Goal: Task Accomplishment & Management: Complete application form

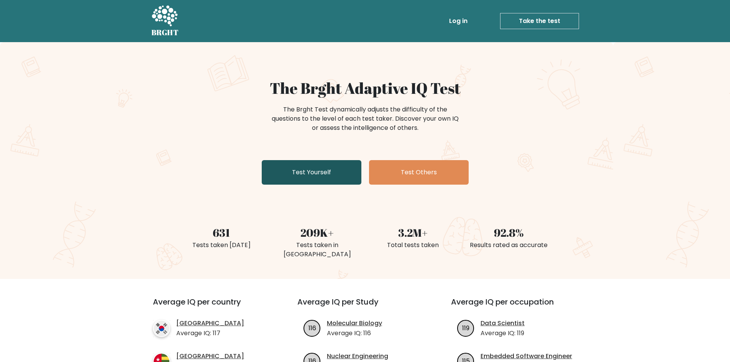
click at [333, 176] on link "Test Yourself" at bounding box center [312, 172] width 100 height 25
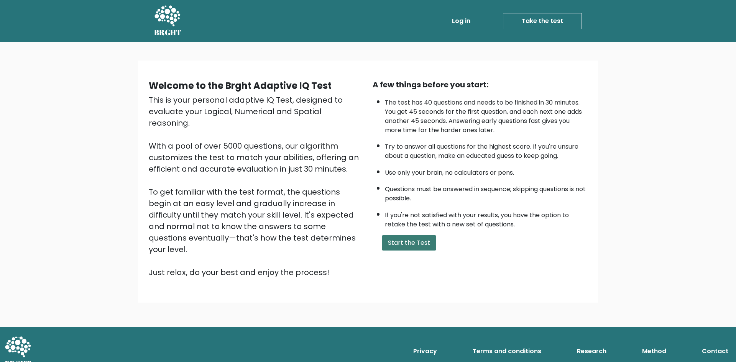
click at [412, 245] on button "Start the Test" at bounding box center [409, 242] width 54 height 15
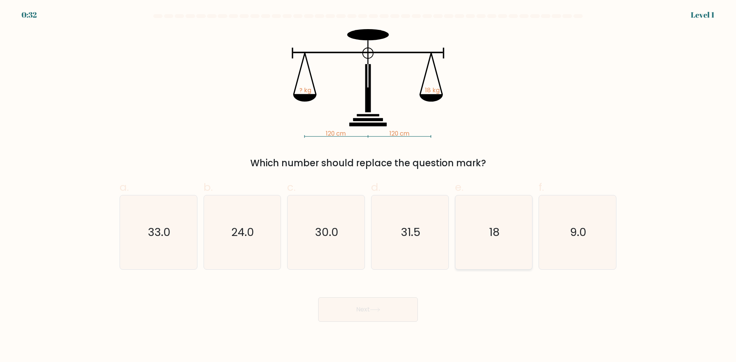
click at [503, 227] on icon "18" at bounding box center [494, 233] width 74 height 74
click at [368, 186] on input "e. 18" at bounding box center [368, 183] width 0 height 5
radio input "true"
click at [419, 228] on text "31.5" at bounding box center [411, 232] width 20 height 15
click at [368, 186] on input "d. 31.5" at bounding box center [368, 183] width 0 height 5
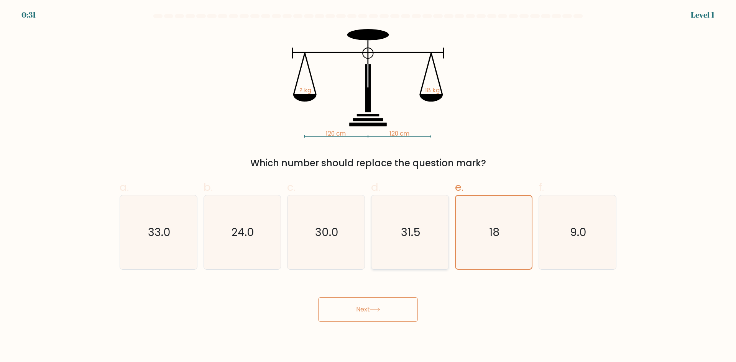
radio input "true"
drag, startPoint x: 356, startPoint y: 232, endPoint x: 446, endPoint y: 235, distance: 90.5
click at [356, 233] on icon "30.0" at bounding box center [326, 233] width 74 height 74
click at [368, 186] on input "c. 30.0" at bounding box center [368, 183] width 0 height 5
radio input "true"
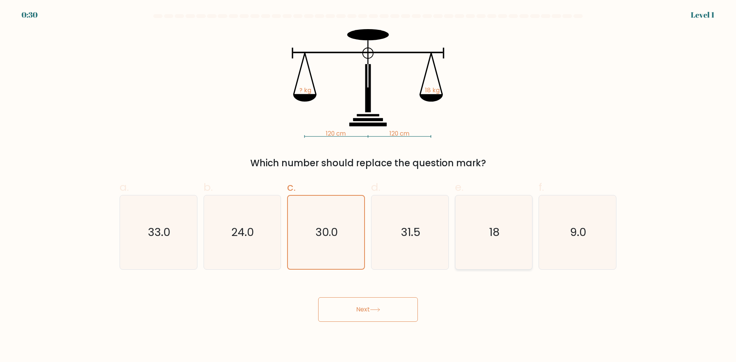
click at [480, 235] on icon "18" at bounding box center [494, 233] width 74 height 74
click at [368, 186] on input "e. 18" at bounding box center [368, 183] width 0 height 5
radio input "true"
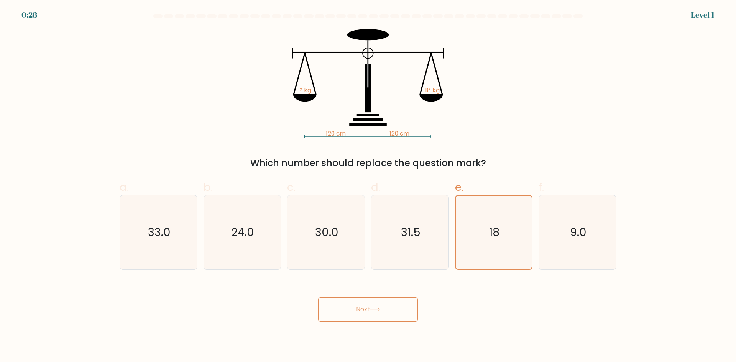
click at [404, 310] on button "Next" at bounding box center [368, 310] width 100 height 25
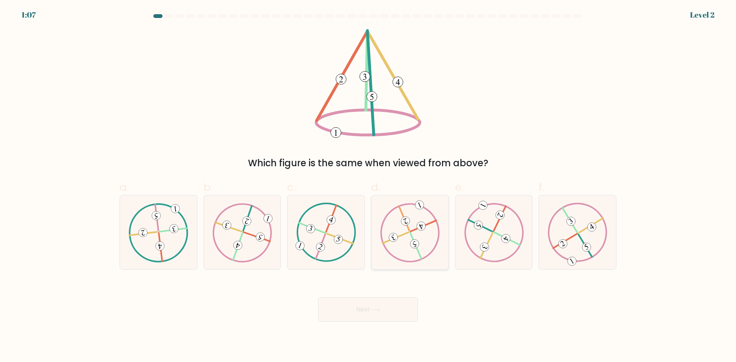
click at [396, 226] on icon at bounding box center [410, 232] width 60 height 59
click at [368, 186] on input "d." at bounding box center [368, 183] width 0 height 5
radio input "true"
click at [199, 235] on div "a." at bounding box center [159, 224] width 84 height 90
click at [181, 234] on icon at bounding box center [158, 232] width 60 height 59
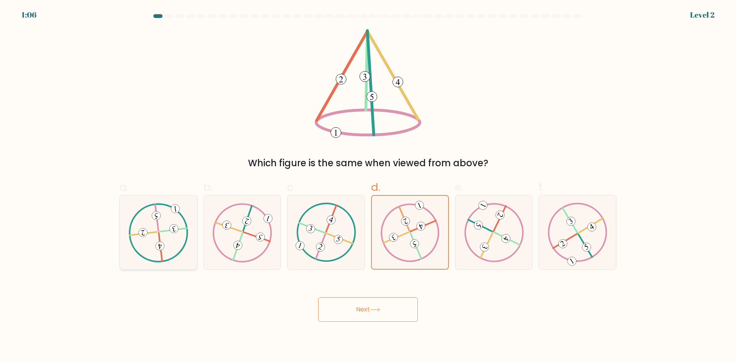
click at [368, 186] on input "a." at bounding box center [368, 183] width 0 height 5
radio input "true"
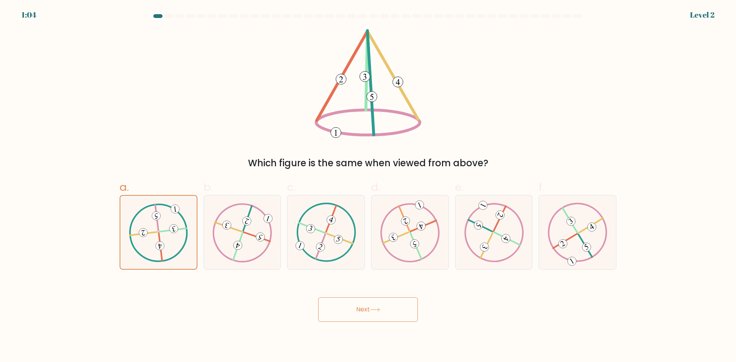
click at [482, 311] on div "Next" at bounding box center [368, 300] width 506 height 43
click at [588, 239] on icon at bounding box center [578, 232] width 60 height 59
click at [368, 186] on input "f." at bounding box center [368, 183] width 0 height 5
radio input "true"
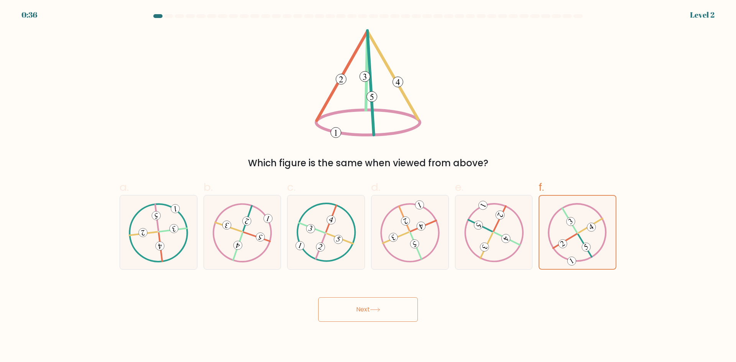
click at [386, 309] on button "Next" at bounding box center [368, 310] width 100 height 25
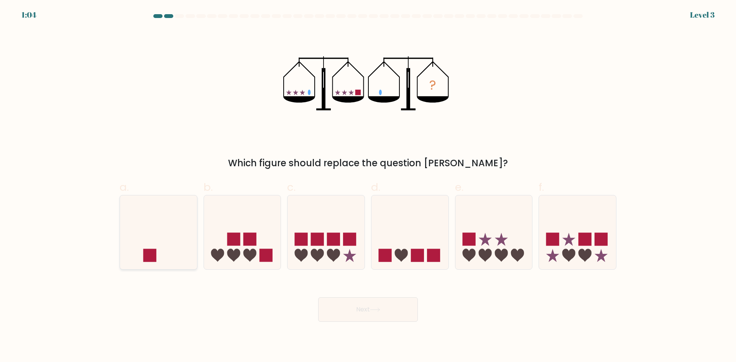
click at [159, 252] on icon at bounding box center [158, 233] width 77 height 64
click at [368, 186] on input "a." at bounding box center [368, 183] width 0 height 5
radio input "true"
click at [338, 307] on button "Next" at bounding box center [368, 310] width 100 height 25
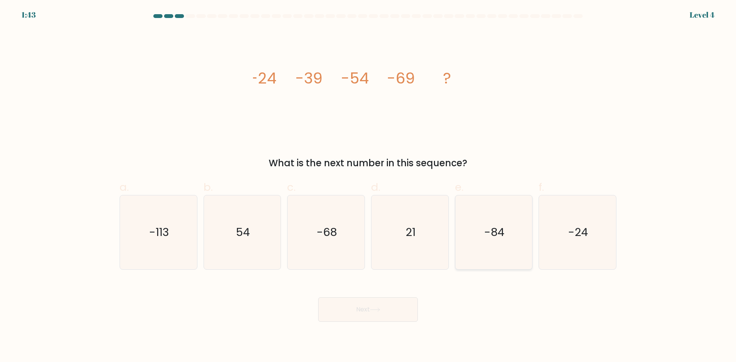
click at [494, 242] on icon "-84" at bounding box center [494, 233] width 74 height 74
click at [368, 186] on input "e. -84" at bounding box center [368, 183] width 0 height 5
radio input "true"
click at [390, 304] on button "Next" at bounding box center [368, 310] width 100 height 25
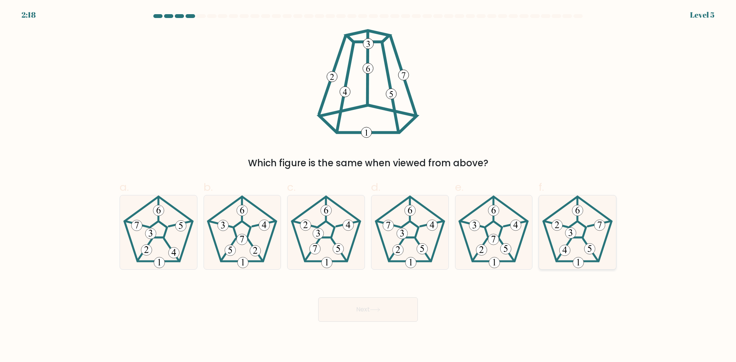
click at [567, 240] on icon at bounding box center [578, 233] width 74 height 74
click at [368, 186] on input "f." at bounding box center [368, 183] width 0 height 5
radio input "true"
click at [401, 308] on button "Next" at bounding box center [368, 310] width 100 height 25
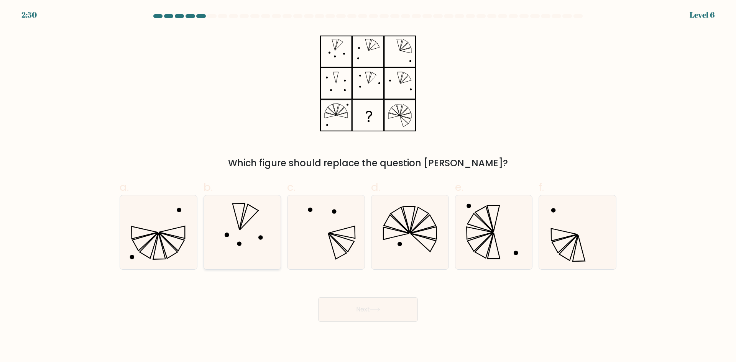
click at [245, 243] on icon at bounding box center [242, 233] width 74 height 74
click at [368, 186] on input "b." at bounding box center [368, 183] width 0 height 5
radio input "true"
click at [369, 307] on button "Next" at bounding box center [368, 310] width 100 height 25
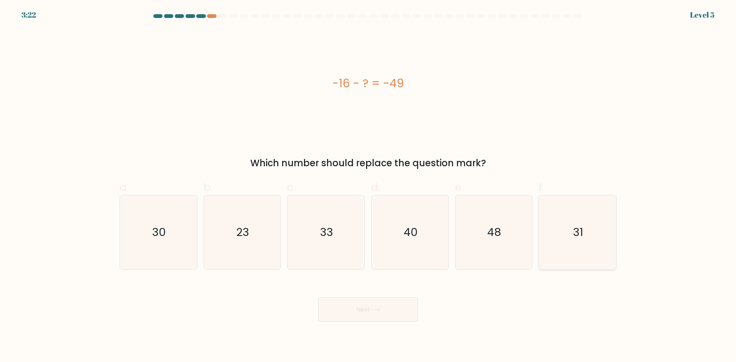
click at [589, 238] on icon "31" at bounding box center [578, 233] width 74 height 74
click at [368, 186] on input "f. 31" at bounding box center [368, 183] width 0 height 5
radio input "true"
click at [390, 306] on button "Next" at bounding box center [368, 310] width 100 height 25
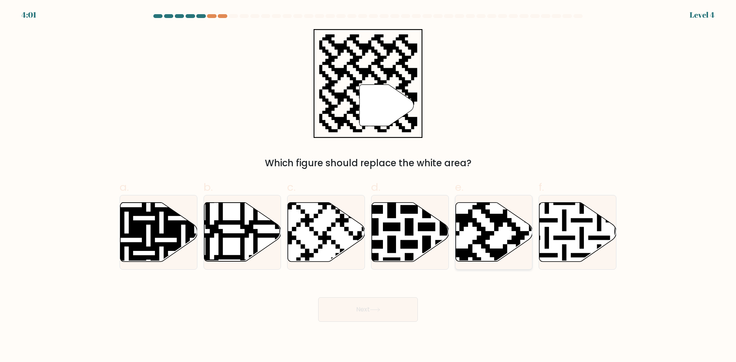
click at [485, 223] on icon at bounding box center [493, 232] width 77 height 59
click at [368, 186] on input "e." at bounding box center [368, 183] width 0 height 5
radio input "true"
click at [372, 305] on button "Next" at bounding box center [368, 310] width 100 height 25
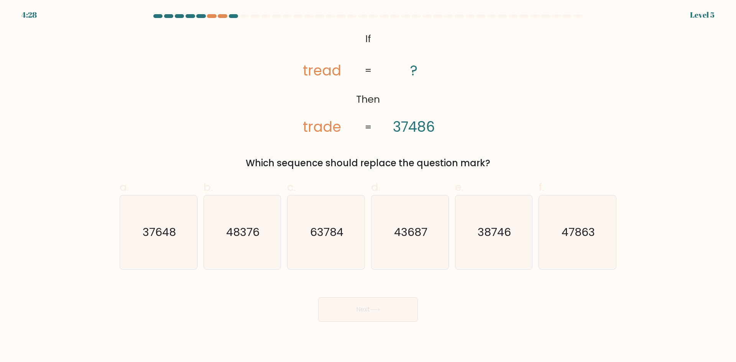
drag, startPoint x: 294, startPoint y: 30, endPoint x: 495, endPoint y: 153, distance: 235.0
click at [495, 153] on div "@import url('https://fonts.googleapis.com/css?family=Abril+Fatface:400,100,100i…" at bounding box center [368, 99] width 506 height 141
copy div "tread trade ? 37486 = = Which sequence should replace the question mark?"
click at [503, 244] on icon "38746" at bounding box center [494, 233] width 74 height 74
click at [368, 186] on input "e. 38746" at bounding box center [368, 183] width 0 height 5
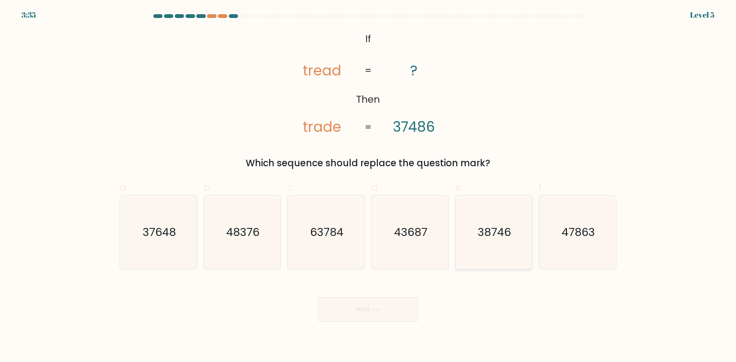
radio input "true"
click at [384, 311] on button "Next" at bounding box center [368, 310] width 100 height 25
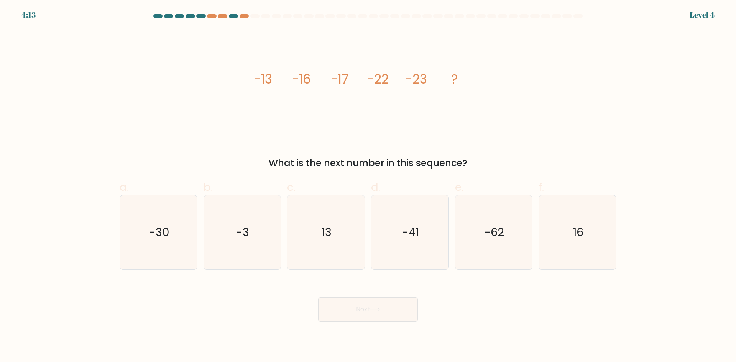
drag, startPoint x: 248, startPoint y: 79, endPoint x: 503, endPoint y: 166, distance: 269.4
click at [503, 166] on div "image/svg+xml -13 -16 -17 -22 -23 ? What is the next number in this sequence?" at bounding box center [368, 99] width 506 height 141
copy div "-13 -16 -17 -22 -23 ? What is the next number in this sequence?"
click at [168, 247] on icon "-30" at bounding box center [159, 233] width 74 height 74
click at [368, 186] on input "a. -30" at bounding box center [368, 183] width 0 height 5
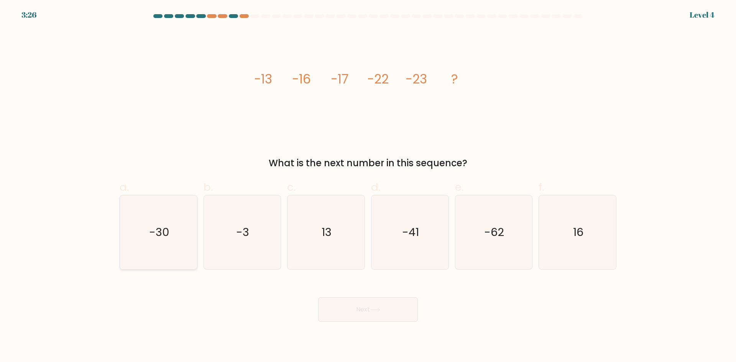
radio input "true"
click at [368, 315] on button "Next" at bounding box center [368, 310] width 100 height 25
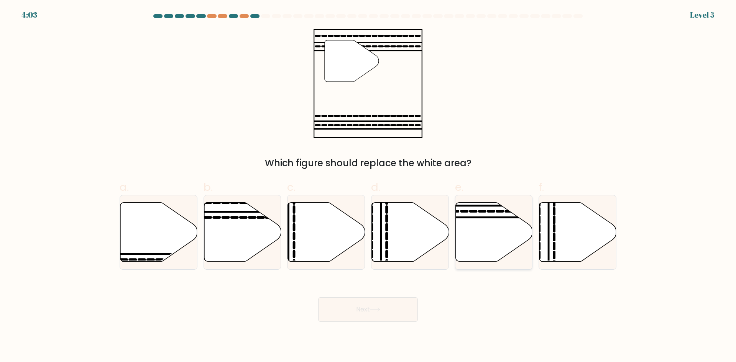
click at [485, 221] on icon at bounding box center [493, 232] width 77 height 59
click at [368, 186] on input "e." at bounding box center [368, 183] width 0 height 5
radio input "true"
click at [368, 310] on button "Next" at bounding box center [368, 310] width 100 height 25
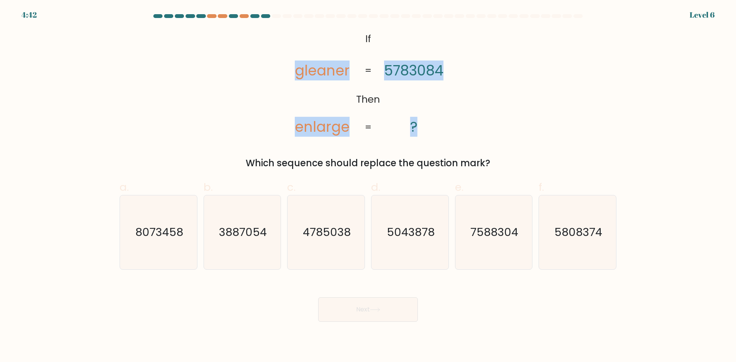
drag, startPoint x: 295, startPoint y: 30, endPoint x: 443, endPoint y: 134, distance: 180.9
click at [443, 134] on icon "@import url('https://fonts.googleapis.com/css?family=Abril+Fatface:400,100,100i…" at bounding box center [368, 83] width 176 height 109
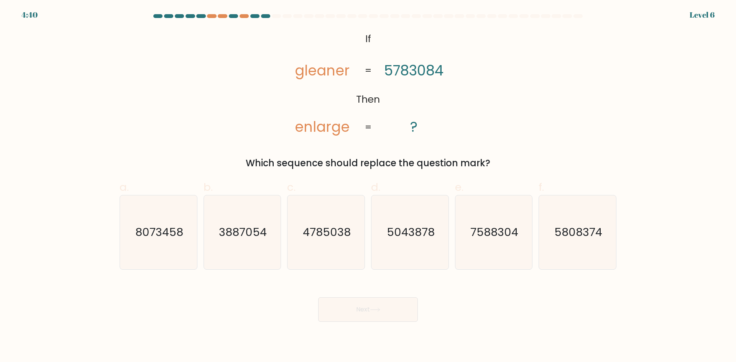
click at [507, 145] on div "@import url('https://fonts.googleapis.com/css?family=Abril+Fatface:400,100,100i…" at bounding box center [368, 99] width 506 height 141
drag, startPoint x: 505, startPoint y: 165, endPoint x: 293, endPoint y: 77, distance: 230.2
click at [293, 77] on div "@import url('https://fonts.googleapis.com/css?family=Abril+Fatface:400,100,100i…" at bounding box center [368, 99] width 506 height 141
copy div "gleaner enlarge 5783084 ? = = Which sequence should replace the question mark?"
click at [141, 244] on icon "8073458" at bounding box center [159, 233] width 74 height 74
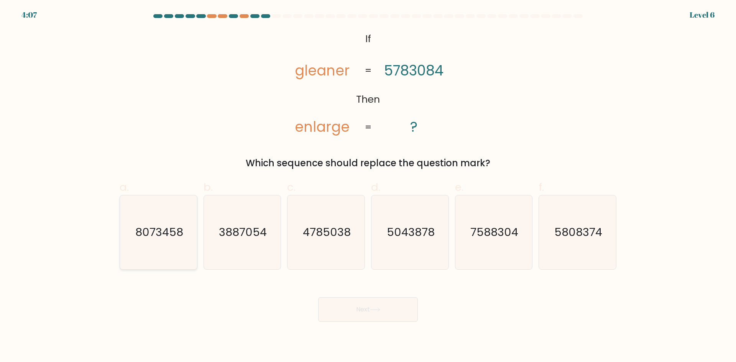
click at [368, 186] on input "a. 8073458" at bounding box center [368, 183] width 0 height 5
radio input "true"
click at [387, 310] on button "Next" at bounding box center [368, 310] width 100 height 25
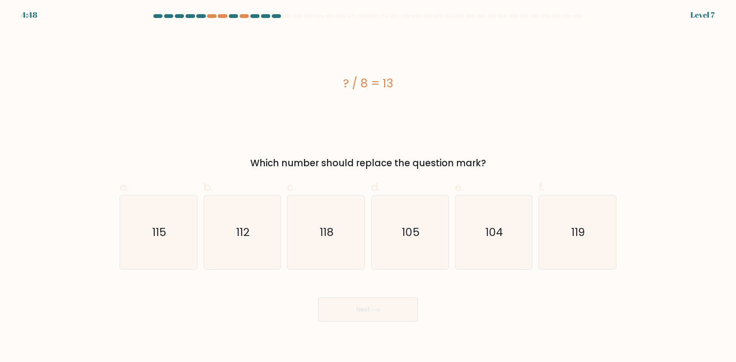
drag, startPoint x: 282, startPoint y: 63, endPoint x: 526, endPoint y: 160, distance: 263.3
click at [526, 160] on div "? / 8 = 13 Which number should replace the question mark?" at bounding box center [368, 99] width 506 height 141
copy div "? / 8 = 13 Which number should replace the question mark?"
click at [497, 240] on text "104" at bounding box center [495, 232] width 18 height 15
click at [368, 186] on input "e. 104" at bounding box center [368, 183] width 0 height 5
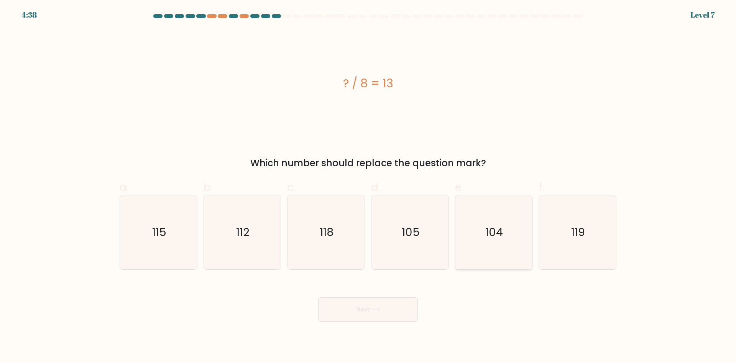
radio input "true"
click at [377, 312] on button "Next" at bounding box center [368, 310] width 100 height 25
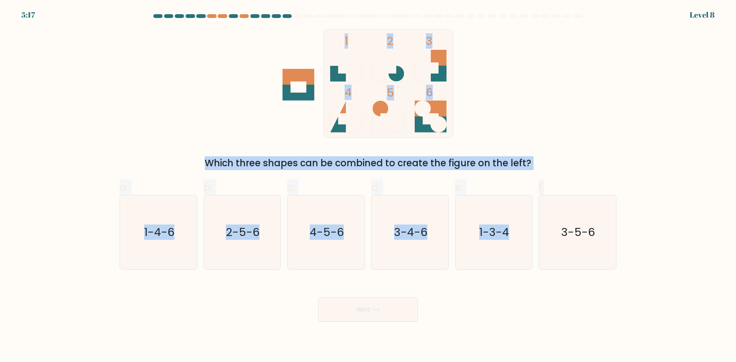
drag, startPoint x: 232, startPoint y: 30, endPoint x: 560, endPoint y: 173, distance: 358.5
click at [560, 173] on form at bounding box center [368, 168] width 736 height 308
copy form "1 2 3 4 5 6 Which three shapes can be combined to create the figure on the left…"
click at [626, 120] on form at bounding box center [368, 168] width 736 height 308
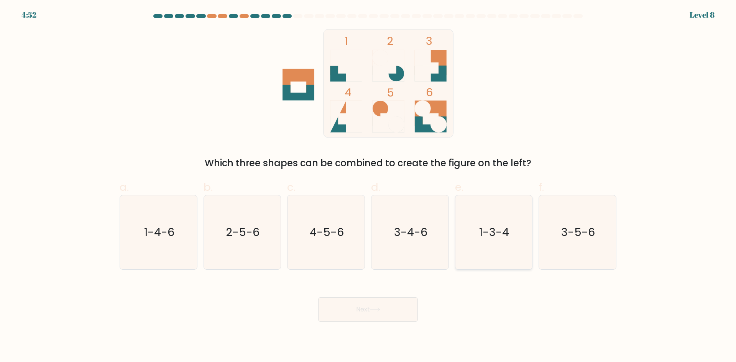
click at [495, 227] on text "1-3-4" at bounding box center [495, 232] width 30 height 15
click at [368, 186] on input "e. 1-3-4" at bounding box center [368, 183] width 0 height 5
radio input "true"
click at [380, 307] on button "Next" at bounding box center [368, 310] width 100 height 25
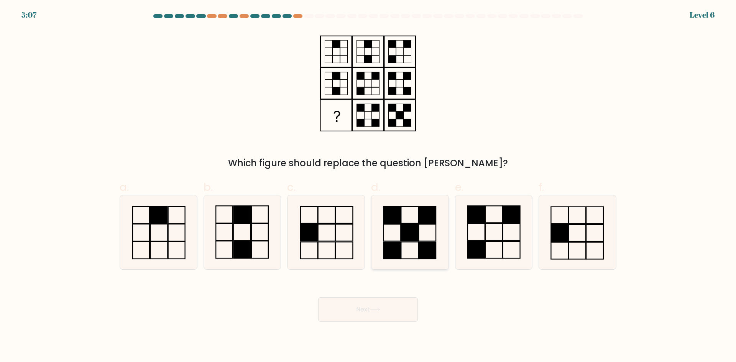
click at [404, 248] on icon at bounding box center [410, 233] width 74 height 74
click at [368, 186] on input "d." at bounding box center [368, 183] width 0 height 5
radio input "true"
click at [387, 314] on button "Next" at bounding box center [368, 310] width 100 height 25
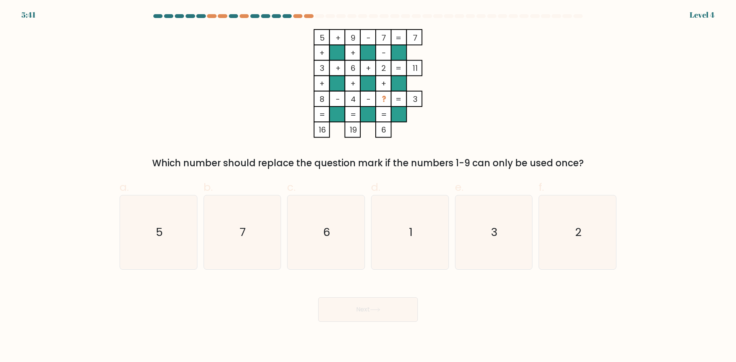
drag, startPoint x: 294, startPoint y: 27, endPoint x: 395, endPoint y: 133, distance: 145.9
click at [395, 133] on form at bounding box center [368, 168] width 736 height 308
copy icon "5 + 9 - 7 7 + + - 3 + 6 + 2 11 + + + 8 - 4 - ? = 3 = = = = 16 19 6"
click at [554, 96] on div "5 + 9 - 7 7 + + - 3 + 6 + 2 11 + + + 8 - 4 - ? = 3 = = = = 16 19 6 = Which numb…" at bounding box center [368, 99] width 506 height 141
click at [157, 239] on text "5" at bounding box center [159, 232] width 7 height 15
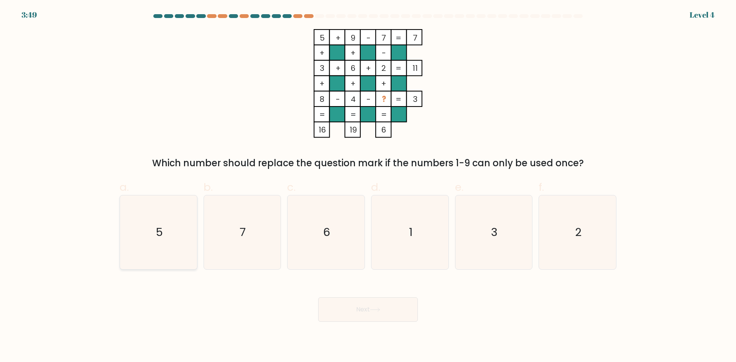
click at [368, 186] on input "a. 5" at bounding box center [368, 183] width 0 height 5
radio input "true"
click at [391, 314] on button "Next" at bounding box center [368, 310] width 100 height 25
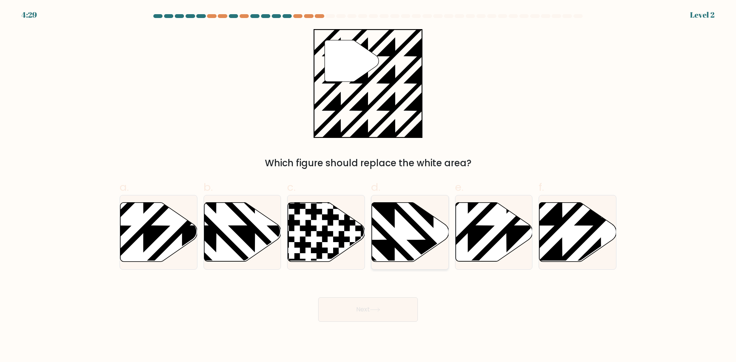
click at [413, 235] on icon at bounding box center [410, 232] width 77 height 59
click at [368, 186] on input "d." at bounding box center [368, 183] width 0 height 5
radio input "true"
click at [575, 235] on icon at bounding box center [577, 232] width 77 height 59
click at [368, 186] on input "f." at bounding box center [368, 183] width 0 height 5
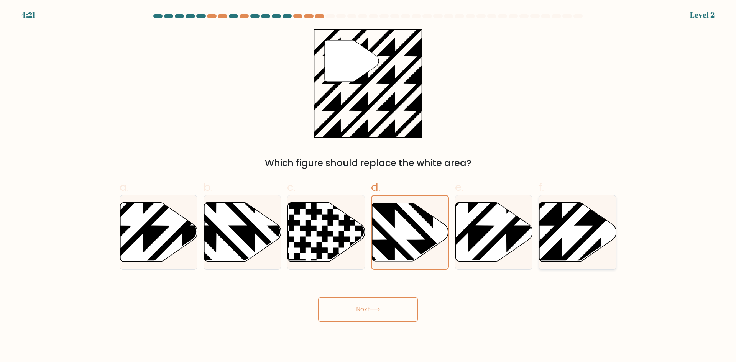
radio input "true"
click at [363, 308] on button "Next" at bounding box center [368, 310] width 100 height 25
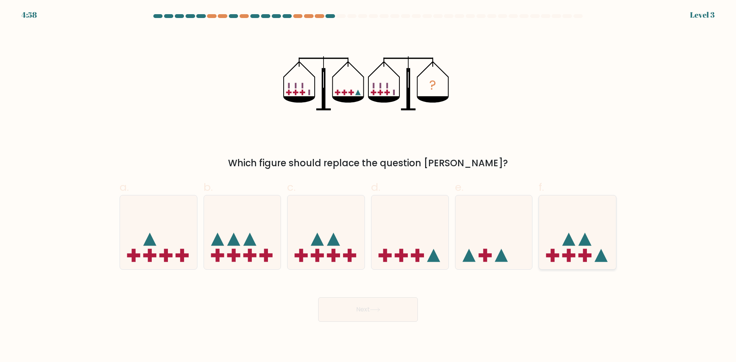
click at [564, 251] on icon at bounding box center [577, 233] width 77 height 64
click at [368, 186] on input "f." at bounding box center [368, 183] width 0 height 5
radio input "true"
click at [369, 310] on button "Next" at bounding box center [368, 310] width 100 height 25
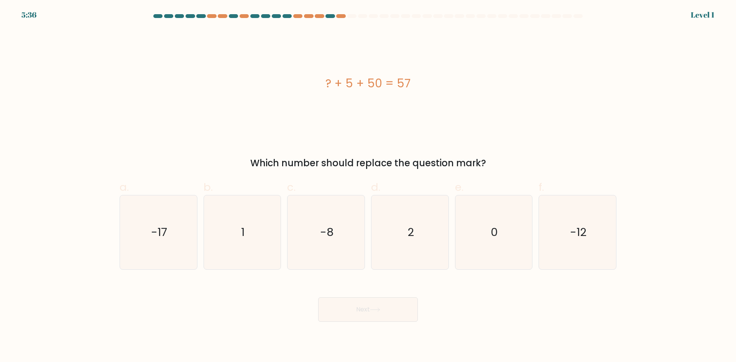
drag, startPoint x: 318, startPoint y: 77, endPoint x: 494, endPoint y: 161, distance: 195.0
click at [494, 161] on div "? + 5 + 50 = 57 Which number should replace the question mark?" at bounding box center [368, 99] width 506 height 141
copy div "? + 5 + 50 = 57 Which number should replace the question mark?"
click at [431, 238] on icon "2" at bounding box center [410, 233] width 74 height 74
click at [368, 186] on input "d. 2" at bounding box center [368, 183] width 0 height 5
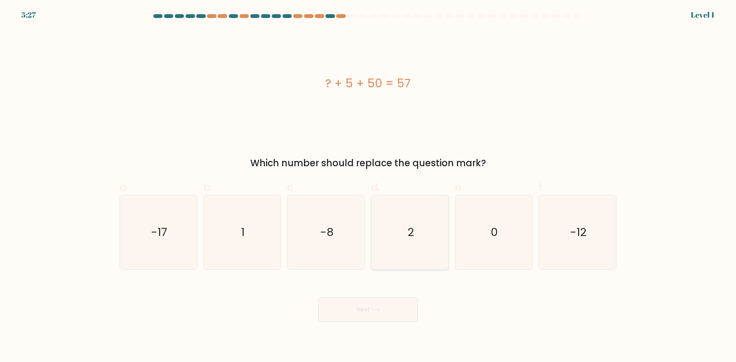
radio input "true"
click at [378, 319] on button "Next" at bounding box center [368, 310] width 100 height 25
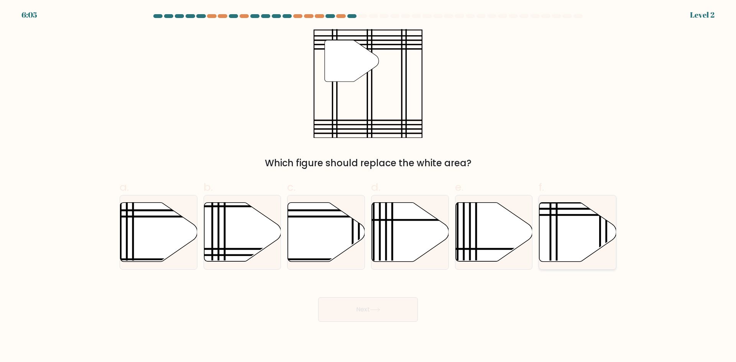
click at [564, 227] on icon at bounding box center [577, 232] width 77 height 59
click at [368, 186] on input "f." at bounding box center [368, 183] width 0 height 5
radio input "true"
click at [358, 316] on button "Next" at bounding box center [368, 310] width 100 height 25
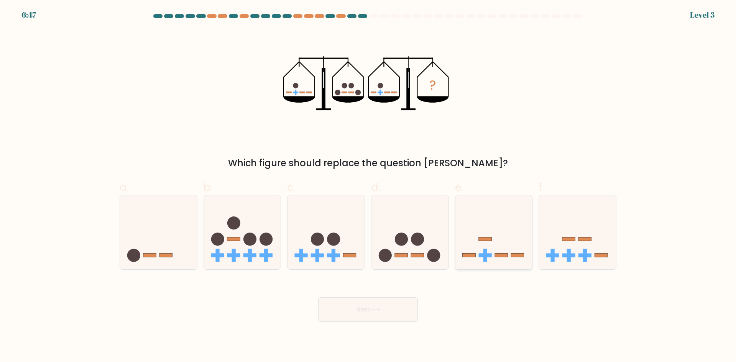
click at [502, 251] on icon at bounding box center [493, 233] width 77 height 64
click at [368, 186] on input "e." at bounding box center [368, 183] width 0 height 5
radio input "true"
click at [368, 306] on button "Next" at bounding box center [368, 310] width 100 height 25
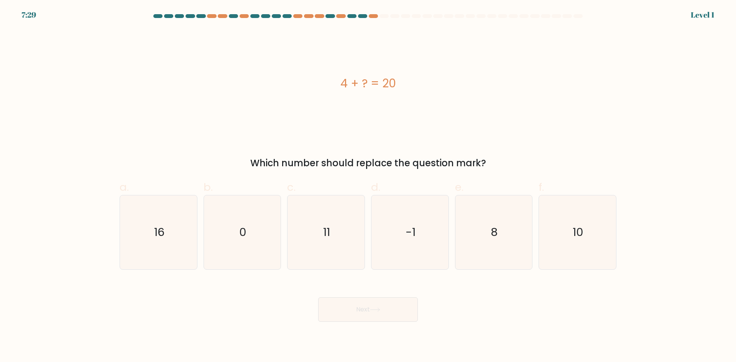
drag, startPoint x: 311, startPoint y: 66, endPoint x: 314, endPoint y: 69, distance: 4.1
click at [314, 69] on div "4 + ? = 20" at bounding box center [368, 83] width 497 height 109
click at [155, 224] on icon "16" at bounding box center [159, 233] width 74 height 74
click at [368, 186] on input "a. 16" at bounding box center [368, 183] width 0 height 5
radio input "true"
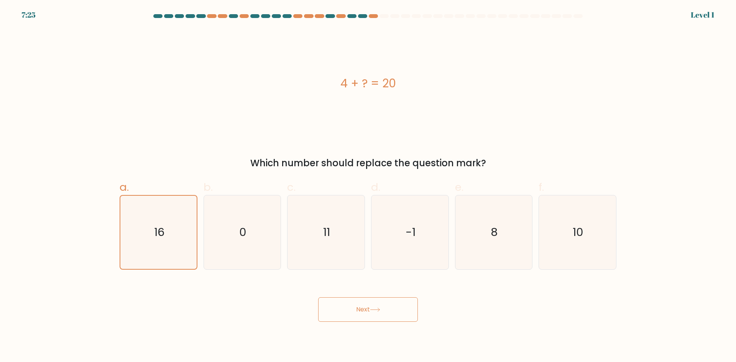
click at [383, 311] on button "Next" at bounding box center [368, 310] width 100 height 25
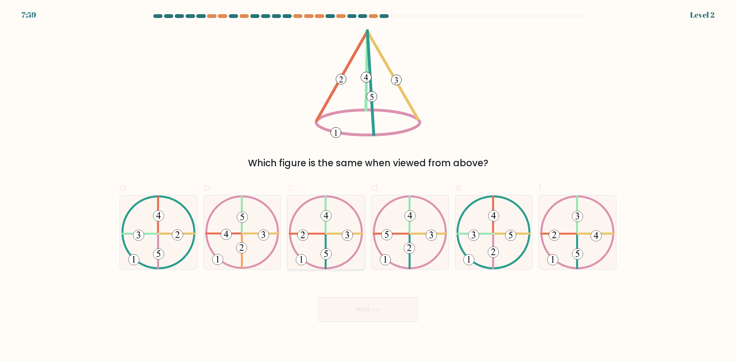
click at [317, 254] on icon at bounding box center [326, 233] width 75 height 74
click at [368, 186] on input "c." at bounding box center [368, 183] width 0 height 5
radio input "true"
click at [390, 307] on button "Next" at bounding box center [368, 310] width 100 height 25
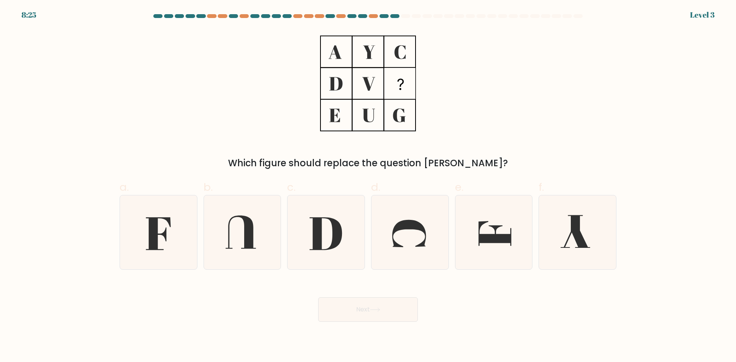
drag, startPoint x: 432, startPoint y: 128, endPoint x: 322, endPoint y: 41, distance: 140.5
click at [322, 41] on div "Which figure should replace the question mark?" at bounding box center [368, 99] width 506 height 141
click at [158, 243] on icon at bounding box center [158, 233] width 25 height 33
click at [368, 186] on input "a." at bounding box center [368, 183] width 0 height 5
radio input "true"
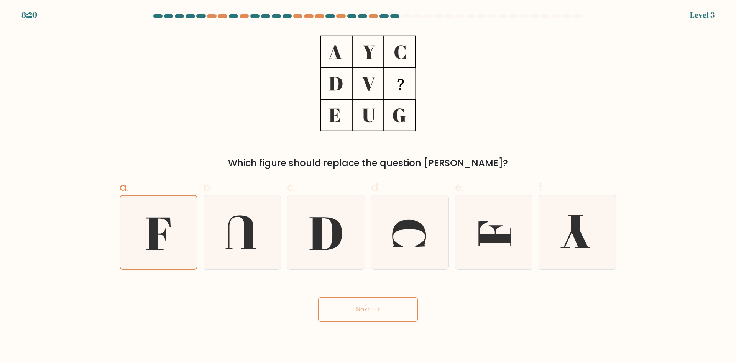
click at [378, 325] on body "8:20 Level 3" at bounding box center [368, 181] width 736 height 362
click at [379, 310] on icon at bounding box center [375, 310] width 10 height 4
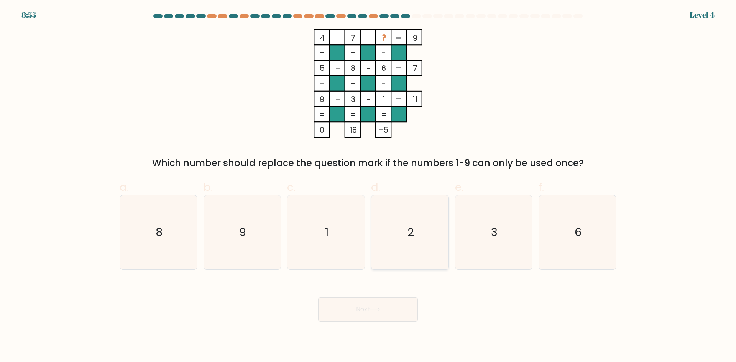
click at [419, 230] on icon "2" at bounding box center [410, 233] width 74 height 74
click at [368, 186] on input "d. 2" at bounding box center [368, 183] width 0 height 5
radio input "true"
click at [378, 312] on icon at bounding box center [375, 310] width 10 height 4
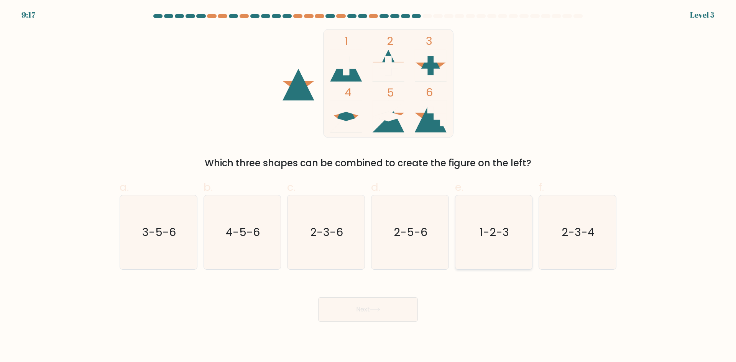
click at [483, 226] on text "1-2-3" at bounding box center [495, 232] width 30 height 15
click at [368, 186] on input "e. 1-2-3" at bounding box center [368, 183] width 0 height 5
radio input "true"
click at [360, 309] on button "Next" at bounding box center [368, 310] width 100 height 25
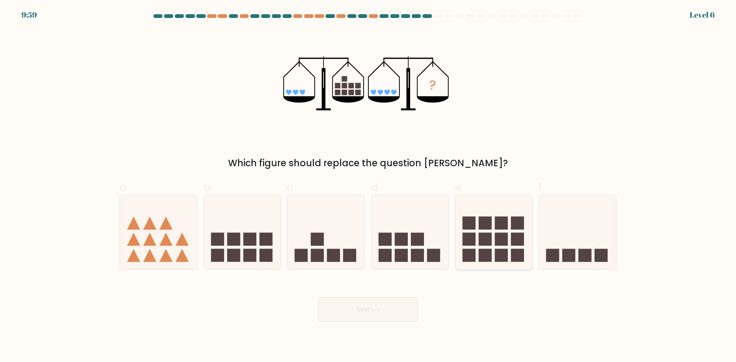
click at [487, 238] on rect at bounding box center [484, 239] width 13 height 13
click at [368, 186] on input "e." at bounding box center [368, 183] width 0 height 5
radio input "true"
click at [390, 311] on button "Next" at bounding box center [368, 310] width 100 height 25
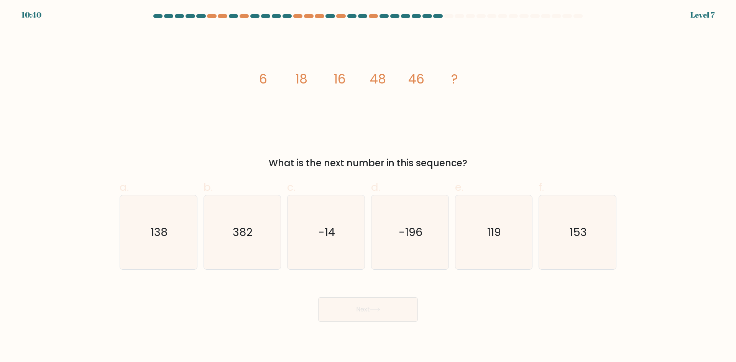
drag, startPoint x: 248, startPoint y: 64, endPoint x: 470, endPoint y: 155, distance: 239.6
click at [470, 155] on div "image/svg+xml 6 18 16 48 46 ? What is the next number in this sequence?" at bounding box center [368, 99] width 506 height 141
copy div "18 16 48 46 ? What is the next number in this sequence?"
click at [155, 243] on icon "138" at bounding box center [159, 233] width 74 height 74
click at [368, 186] on input "a. 138" at bounding box center [368, 183] width 0 height 5
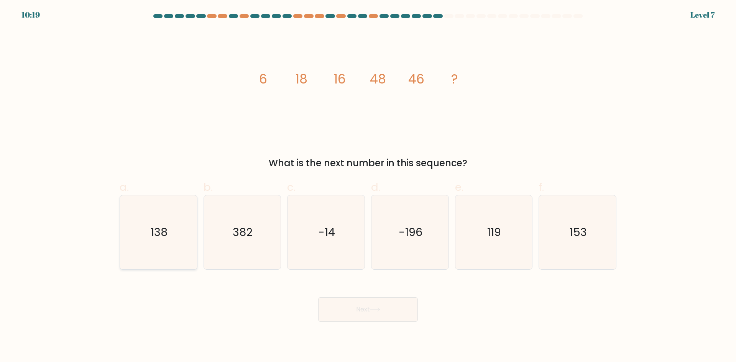
radio input "true"
click at [390, 311] on button "Next" at bounding box center [368, 310] width 100 height 25
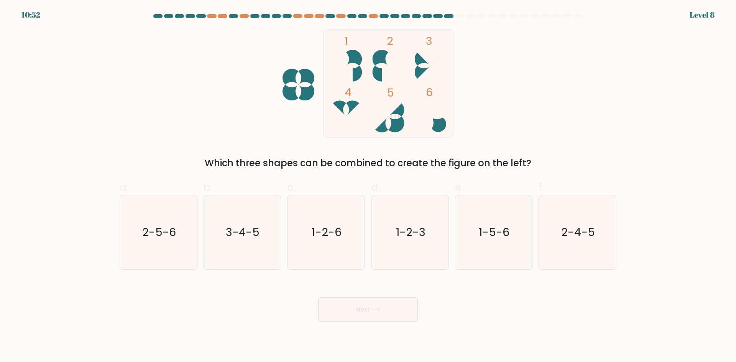
click at [358, 56] on icon at bounding box center [346, 66] width 32 height 32
click at [349, 239] on icon "1-2-6" at bounding box center [326, 233] width 74 height 74
click at [368, 186] on input "c. 1-2-6" at bounding box center [368, 183] width 0 height 5
radio input "true"
click at [373, 305] on button "Next" at bounding box center [368, 310] width 100 height 25
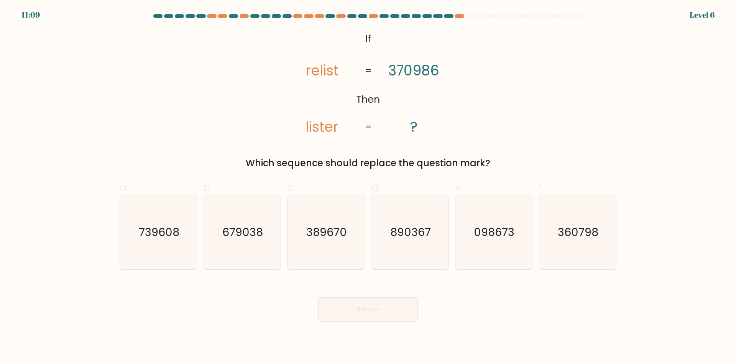
drag, startPoint x: 292, startPoint y: 60, endPoint x: 502, endPoint y: 158, distance: 231.6
click at [502, 158] on div "@import url('https://fonts.googleapis.com/css?family=Abril+Fatface:400,100,100i…" at bounding box center [368, 99] width 506 height 141
copy div "relist lister 370986 ? = = Which sequence should replace the question mark?"
click at [504, 245] on icon "098673" at bounding box center [494, 233] width 74 height 74
click at [368, 186] on input "e. 098673" at bounding box center [368, 183] width 0 height 5
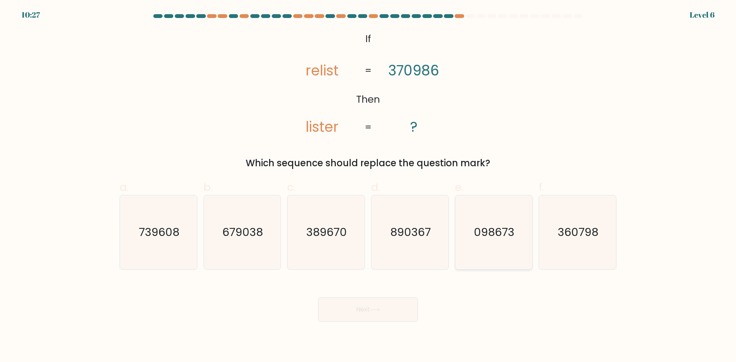
radio input "true"
click at [378, 306] on button "Next" at bounding box center [368, 310] width 100 height 25
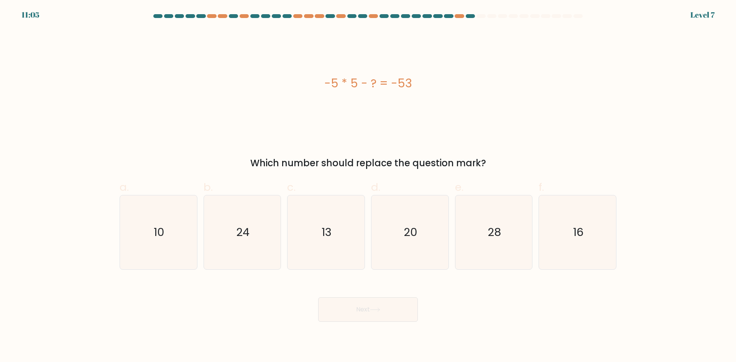
drag, startPoint x: 322, startPoint y: 76, endPoint x: 506, endPoint y: 162, distance: 203.6
click at [506, 162] on div "-5 * 5 - ? = -53 Which number should replace the question mark?" at bounding box center [368, 99] width 506 height 141
copy div "-5 * 5 - ? = -53 Which number should replace the question mark?"
click at [487, 240] on icon "28" at bounding box center [494, 233] width 74 height 74
click at [368, 186] on input "e. 28" at bounding box center [368, 183] width 0 height 5
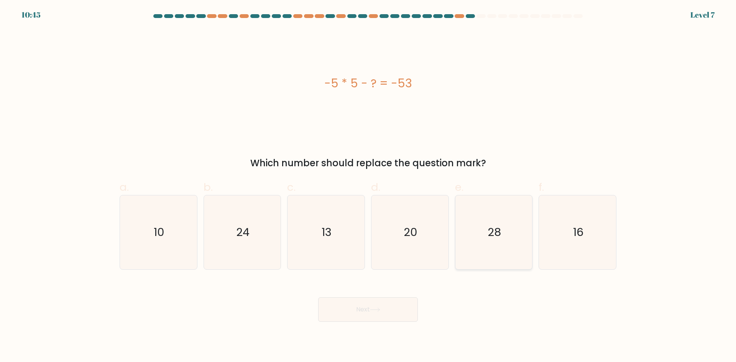
radio input "true"
click at [373, 309] on icon at bounding box center [375, 310] width 10 height 4
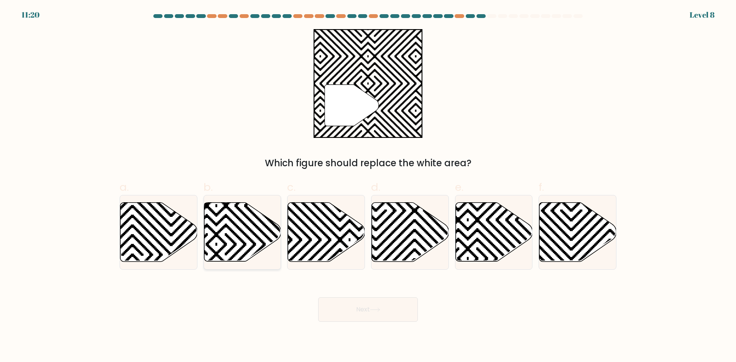
click at [216, 227] on icon at bounding box center [242, 232] width 77 height 59
click at [368, 186] on input "b." at bounding box center [368, 183] width 0 height 5
radio input "true"
click at [349, 305] on button "Next" at bounding box center [368, 310] width 100 height 25
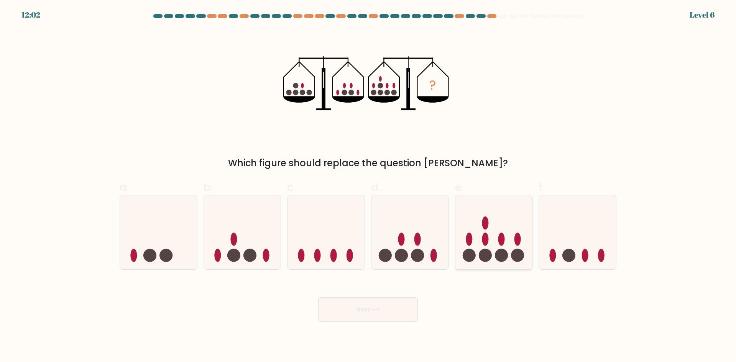
click at [490, 250] on icon at bounding box center [493, 233] width 77 height 64
click at [368, 186] on input "e." at bounding box center [368, 183] width 0 height 5
radio input "true"
click at [378, 311] on icon at bounding box center [375, 310] width 10 height 4
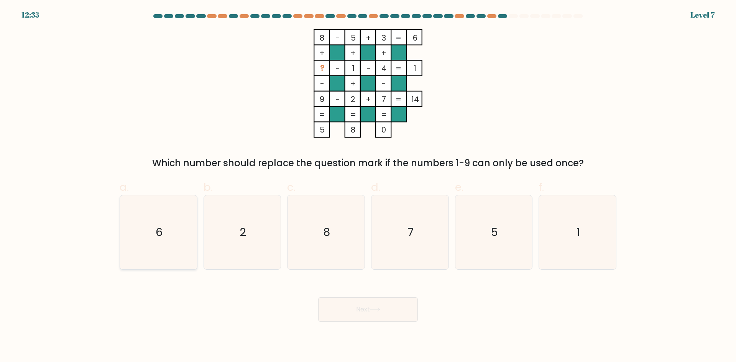
click at [160, 229] on text "6" at bounding box center [159, 232] width 7 height 15
click at [368, 186] on input "a. 6" at bounding box center [368, 183] width 0 height 5
radio input "true"
click at [512, 241] on icon "5" at bounding box center [494, 233] width 74 height 74
click at [368, 186] on input "e. 5" at bounding box center [368, 183] width 0 height 5
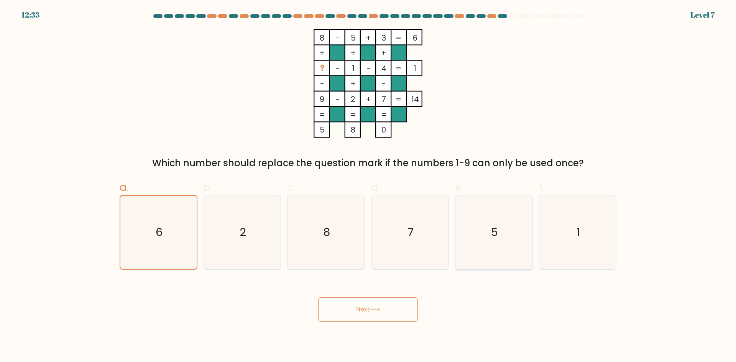
radio input "true"
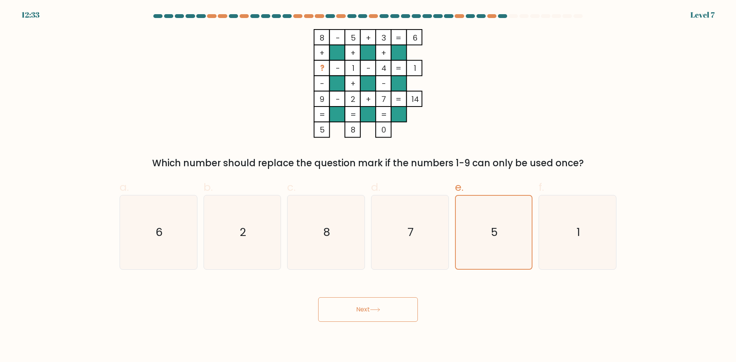
click at [382, 301] on button "Next" at bounding box center [368, 310] width 100 height 25
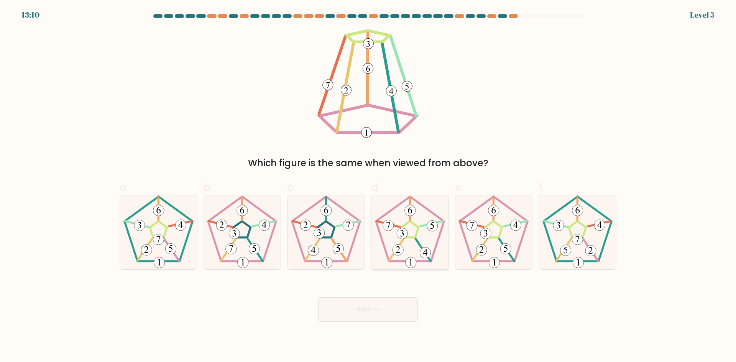
click at [419, 240] on icon at bounding box center [410, 233] width 74 height 74
click at [368, 186] on input "d." at bounding box center [368, 183] width 0 height 5
radio input "true"
click at [371, 312] on button "Next" at bounding box center [368, 310] width 100 height 25
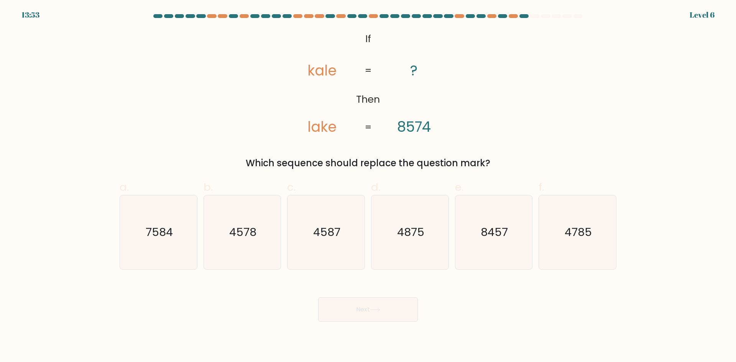
drag, startPoint x: 304, startPoint y: 61, endPoint x: 458, endPoint y: 150, distance: 178.0
click at [458, 150] on div "@import url('https://fonts.googleapis.com/css?family=Abril+Fatface:400,100,100i…" at bounding box center [368, 99] width 506 height 141
click at [481, 139] on div "@import url('https://fonts.googleapis.com/css?family=Abril+Fatface:400,100,100i…" at bounding box center [368, 99] width 506 height 141
drag, startPoint x: 513, startPoint y: 162, endPoint x: 332, endPoint y: 90, distance: 195.2
click at [311, 72] on div "@import url('https://fonts.googleapis.com/css?family=Abril+Fatface:400,100,100i…" at bounding box center [368, 99] width 506 height 141
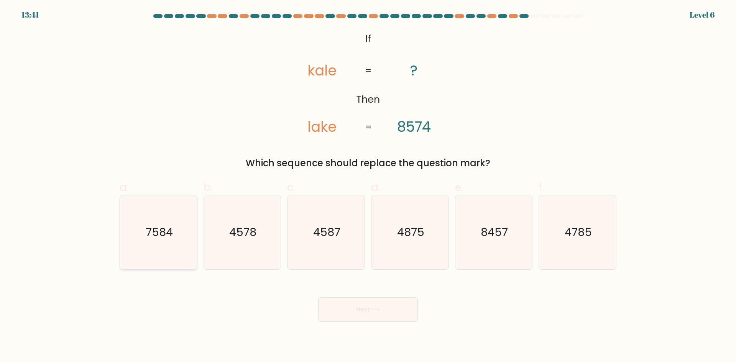
click at [178, 240] on icon "7584" at bounding box center [159, 233] width 74 height 74
click at [368, 186] on input "a. 7584" at bounding box center [368, 183] width 0 height 5
radio input "true"
click at [370, 316] on button "Next" at bounding box center [368, 310] width 100 height 25
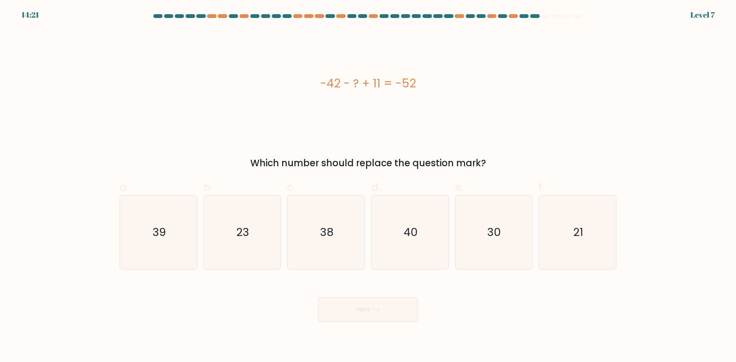
drag, startPoint x: 340, startPoint y: 89, endPoint x: 490, endPoint y: 163, distance: 167.5
click at [490, 163] on div "-42 - ? + 11 = -52 Which number should replace the question mark?" at bounding box center [368, 99] width 506 height 141
click at [523, 219] on icon "30" at bounding box center [494, 233] width 74 height 74
click at [368, 186] on input "e. 30" at bounding box center [368, 183] width 0 height 5
radio input "true"
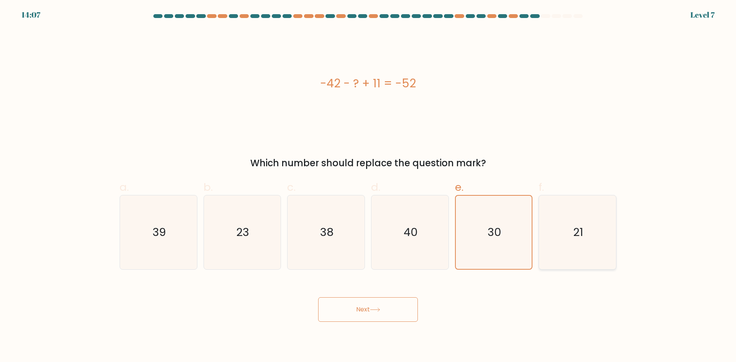
click at [575, 222] on icon "21" at bounding box center [578, 233] width 74 height 74
click at [368, 186] on input "f. 21" at bounding box center [368, 183] width 0 height 5
radio input "true"
click at [385, 314] on button "Next" at bounding box center [368, 310] width 100 height 25
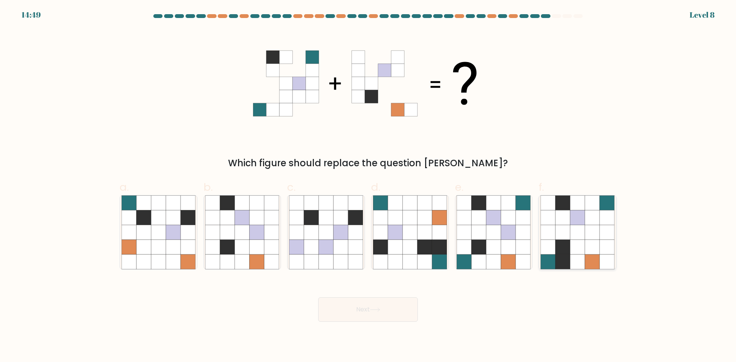
click at [581, 241] on icon at bounding box center [577, 247] width 15 height 15
click at [368, 186] on input "f." at bounding box center [368, 183] width 0 height 5
radio input "true"
click at [505, 234] on icon at bounding box center [508, 232] width 15 height 15
click at [368, 186] on input "e." at bounding box center [368, 183] width 0 height 5
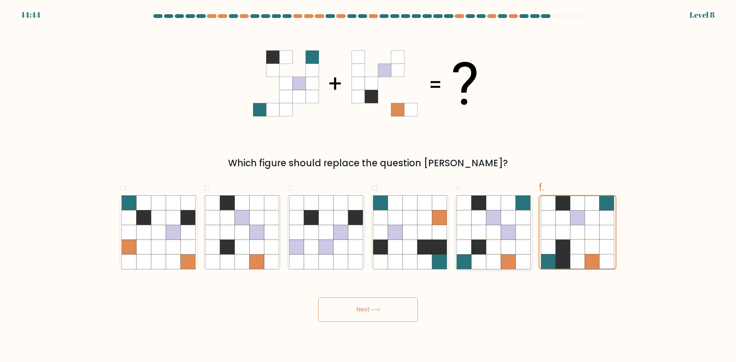
radio input "true"
click at [391, 296] on div "Next" at bounding box center [368, 300] width 506 height 43
click at [390, 307] on button "Next" at bounding box center [368, 310] width 100 height 25
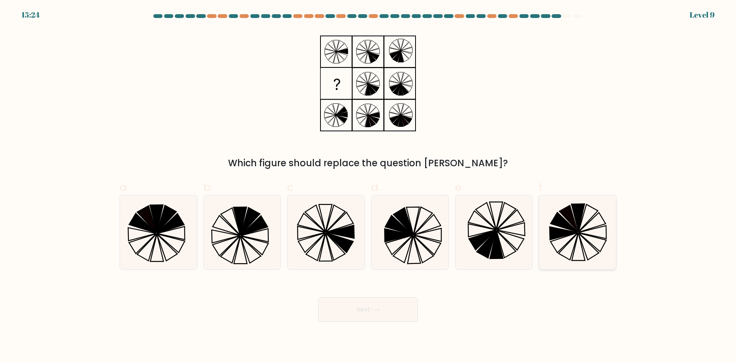
click at [558, 230] on icon at bounding box center [564, 233] width 28 height 13
click at [368, 186] on input "f." at bounding box center [368, 183] width 0 height 5
radio input "true"
click at [375, 311] on icon at bounding box center [375, 310] width 10 height 4
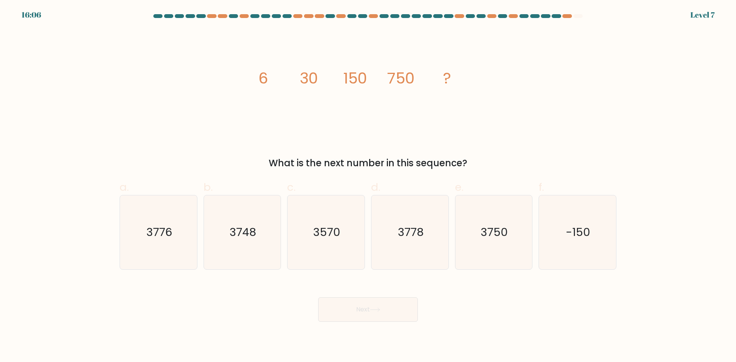
drag, startPoint x: 243, startPoint y: 60, endPoint x: 485, endPoint y: 154, distance: 259.3
click at [485, 154] on div "image/svg+xml 6 30 150 750 ? What is the next number in this sequence?" at bounding box center [368, 99] width 506 height 141
click at [255, 60] on icon "image/svg+xml 6 30 150 750 ?" at bounding box center [368, 83] width 230 height 109
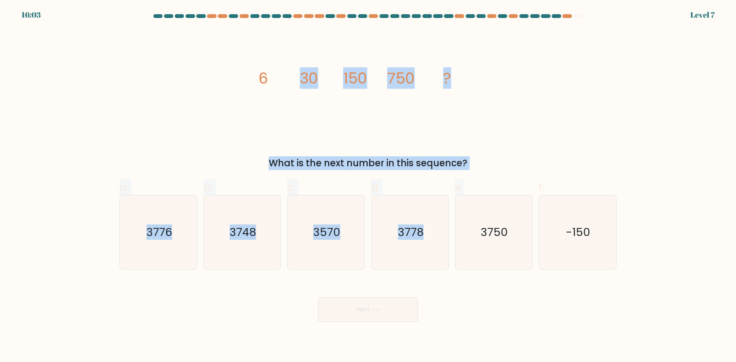
drag, startPoint x: 243, startPoint y: 56, endPoint x: 518, endPoint y: 169, distance: 297.0
click at [520, 171] on form at bounding box center [368, 168] width 736 height 308
click at [360, 117] on icon "image/svg+xml 6 30 150 750 ?" at bounding box center [368, 83] width 230 height 109
drag, startPoint x: 233, startPoint y: 57, endPoint x: 471, endPoint y: 143, distance: 253.4
click at [471, 143] on div "image/svg+xml 6 30 150 750 ? What is the next number in this sequence?" at bounding box center [368, 99] width 506 height 141
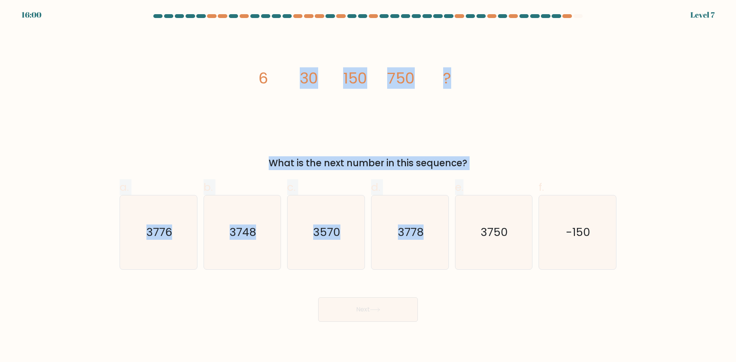
drag, startPoint x: 493, startPoint y: 155, endPoint x: 490, endPoint y: 159, distance: 6.0
click at [493, 155] on div "image/svg+xml 6 30 150 750 ? What is the next number in this sequence?" at bounding box center [368, 99] width 506 height 141
click at [474, 162] on div "What is the next number in this sequence?" at bounding box center [368, 163] width 488 height 14
drag, startPoint x: 474, startPoint y: 165, endPoint x: 255, endPoint y: 81, distance: 234.8
click at [255, 81] on div "image/svg+xml 6 30 150 750 ? What is the next number in this sequence?" at bounding box center [368, 99] width 506 height 141
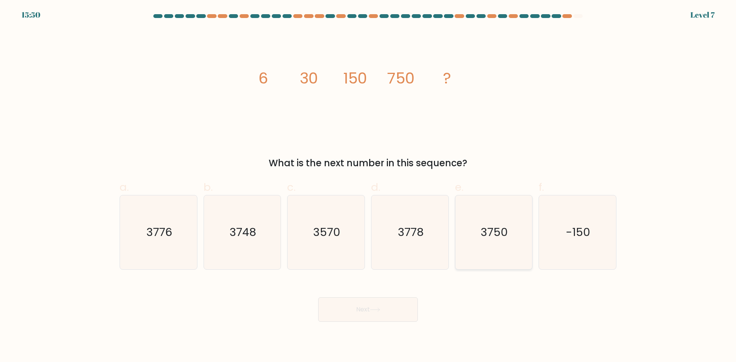
click at [505, 245] on icon "3750" at bounding box center [494, 233] width 74 height 74
click at [368, 186] on input "e. 3750" at bounding box center [368, 183] width 0 height 5
radio input "true"
click at [373, 317] on button "Next" at bounding box center [368, 310] width 100 height 25
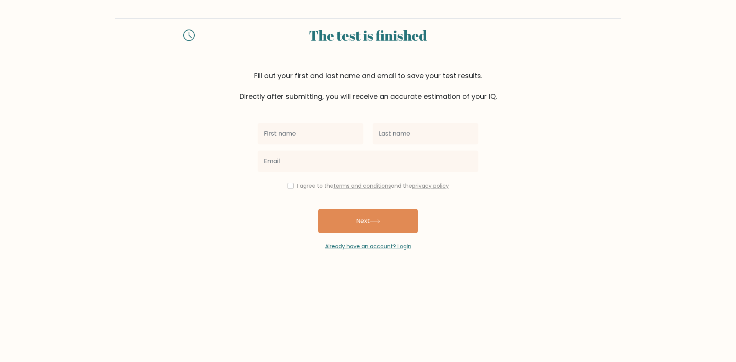
click at [319, 129] on input "text" at bounding box center [311, 133] width 106 height 21
type input "Yrvi"
type input "Dorado"
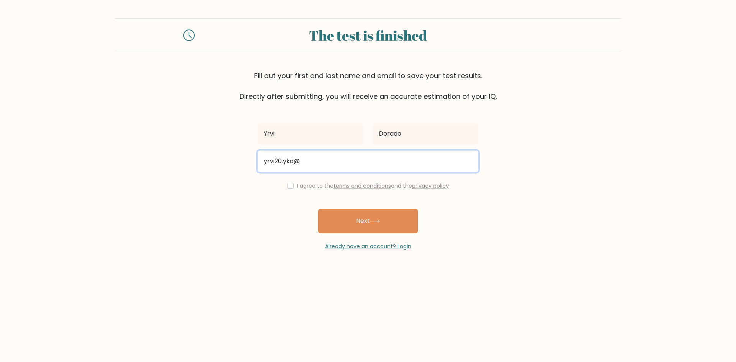
type input "yrvi20.ykd@gmail.com"
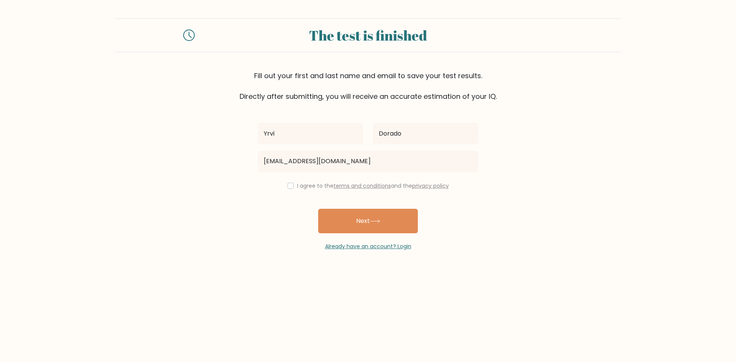
click at [292, 185] on div "I agree to the terms and conditions and the privacy policy" at bounding box center [368, 185] width 230 height 9
click at [289, 185] on input "checkbox" at bounding box center [291, 186] width 6 height 6
checkbox input "true"
click at [374, 223] on icon at bounding box center [375, 221] width 10 height 4
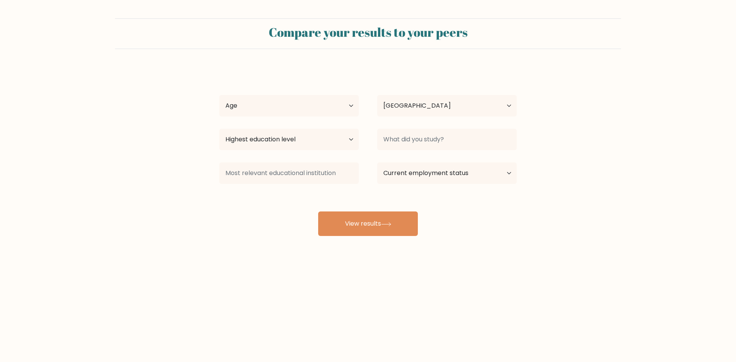
select select "PH"
click at [367, 219] on button "View results" at bounding box center [368, 224] width 100 height 25
click at [352, 86] on div "Yrvi Dorado Age Under [DEMOGRAPHIC_DATA] [DEMOGRAPHIC_DATA] [DEMOGRAPHIC_DATA] …" at bounding box center [368, 151] width 307 height 169
click at [342, 108] on select "Age Under [DEMOGRAPHIC_DATA] [DEMOGRAPHIC_DATA] [DEMOGRAPHIC_DATA] [DEMOGRAPHIC…" at bounding box center [289, 105] width 140 height 21
click at [219, 95] on select "Age Under [DEMOGRAPHIC_DATA] [DEMOGRAPHIC_DATA] [DEMOGRAPHIC_DATA] [DEMOGRAPHIC…" at bounding box center [289, 105] width 140 height 21
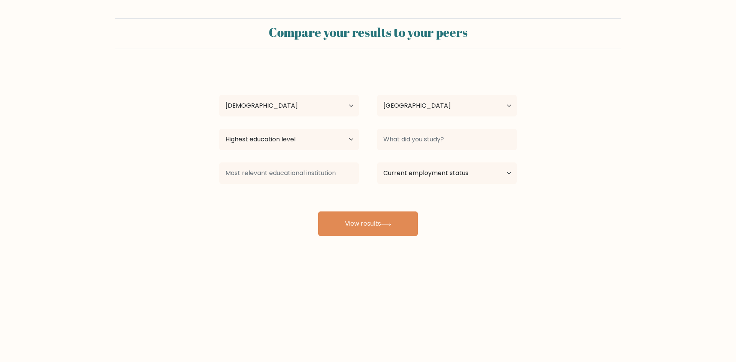
click at [331, 122] on div "Yrvi Dorado Age Under [DEMOGRAPHIC_DATA] [DEMOGRAPHIC_DATA] [DEMOGRAPHIC_DATA] …" at bounding box center [368, 151] width 307 height 169
click at [339, 107] on select "Age Under [DEMOGRAPHIC_DATA] [DEMOGRAPHIC_DATA] [DEMOGRAPHIC_DATA] [DEMOGRAPHIC…" at bounding box center [289, 105] width 140 height 21
select select "25_34"
click at [219, 95] on select "Age Under [DEMOGRAPHIC_DATA] [DEMOGRAPHIC_DATA] [DEMOGRAPHIC_DATA] [DEMOGRAPHIC…" at bounding box center [289, 105] width 140 height 21
click at [335, 144] on select "Highest education level No schooling Primary Lower Secondary Upper Secondary Oc…" at bounding box center [289, 139] width 140 height 21
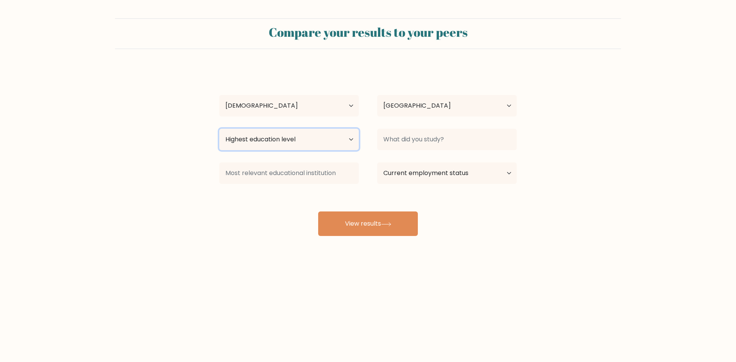
select select "bachelors_degree"
click at [219, 129] on select "Highest education level No schooling Primary Lower Secondary Upper Secondary Oc…" at bounding box center [289, 139] width 140 height 21
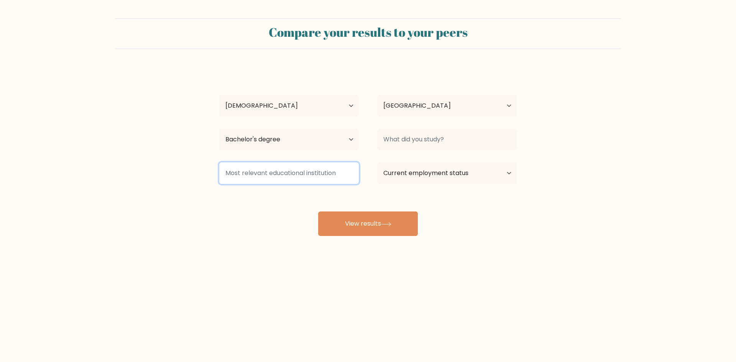
click at [326, 174] on input at bounding box center [289, 173] width 140 height 21
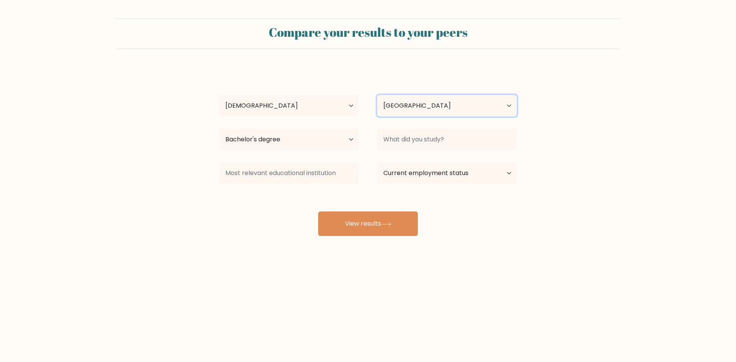
click at [457, 106] on select "Country [GEOGRAPHIC_DATA] [GEOGRAPHIC_DATA] [GEOGRAPHIC_DATA] [US_STATE] [GEOGR…" at bounding box center [447, 105] width 140 height 21
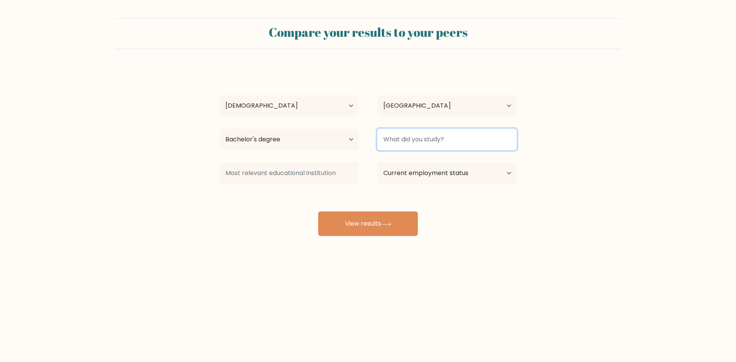
click at [480, 136] on input at bounding box center [447, 139] width 140 height 21
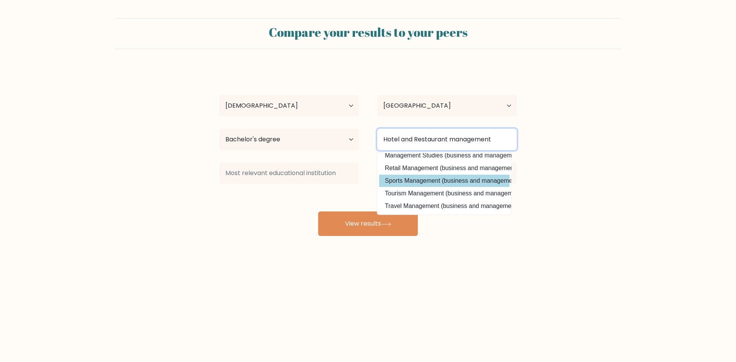
scroll to position [36, 0]
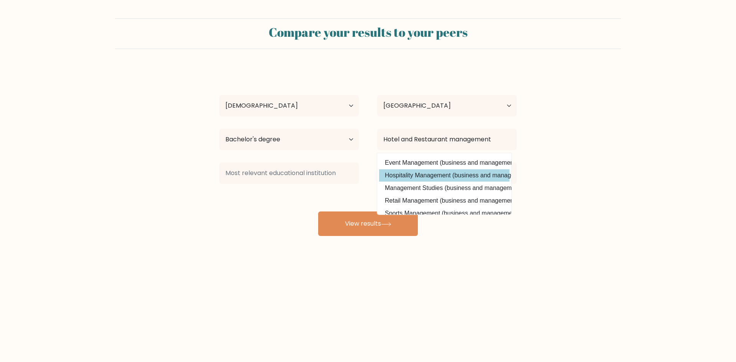
click at [439, 177] on option "Hospitality Management (business and management)" at bounding box center [444, 175] width 130 height 12
type input "Hospitality Management"
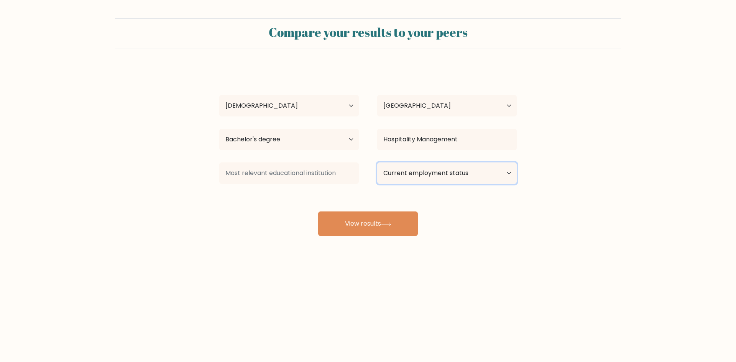
click at [478, 176] on select "Current employment status Employed Student Retired Other / prefer not to answer" at bounding box center [447, 173] width 140 height 21
select select "employed"
click at [377, 163] on select "Current employment status Employed Student Retired Other / prefer not to answer" at bounding box center [447, 173] width 140 height 21
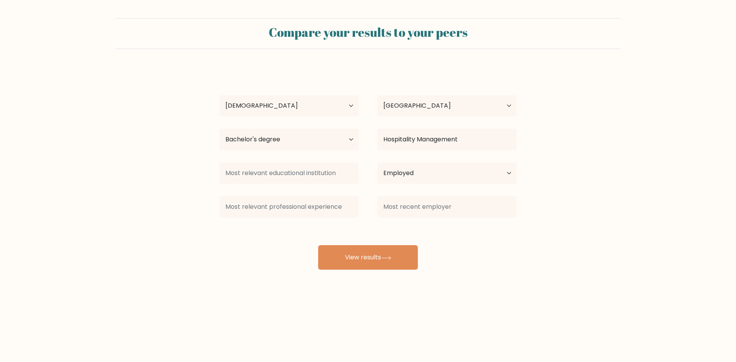
drag, startPoint x: 505, startPoint y: 245, endPoint x: 373, endPoint y: 211, distance: 136.4
click at [505, 245] on div "Yrvi Dorado Age Under [DEMOGRAPHIC_DATA] [DEMOGRAPHIC_DATA] [DEMOGRAPHIC_DATA] …" at bounding box center [368, 168] width 307 height 202
click at [290, 176] on input at bounding box center [289, 173] width 140 height 21
click at [375, 246] on button "View results" at bounding box center [368, 257] width 100 height 25
click at [318, 179] on input at bounding box center [289, 173] width 140 height 21
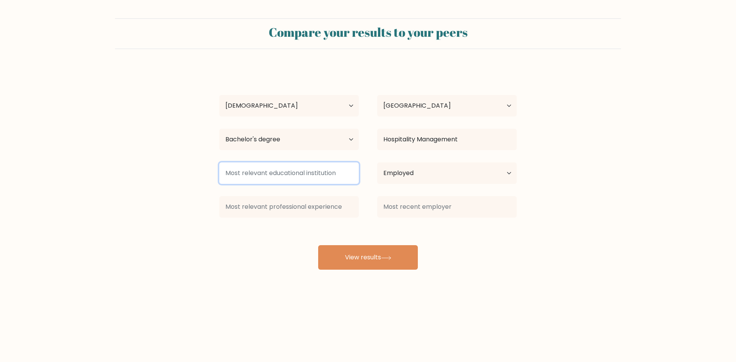
click at [311, 168] on input at bounding box center [289, 173] width 140 height 21
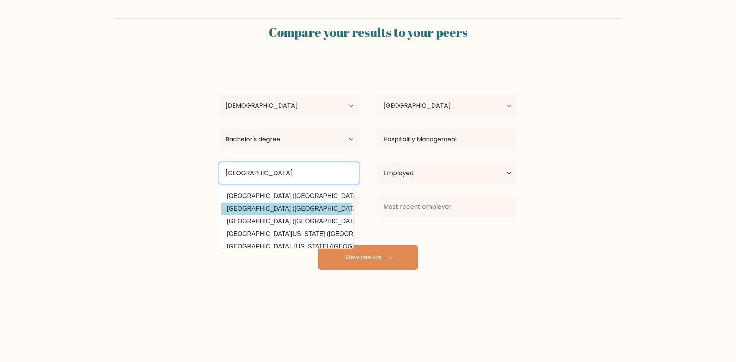
scroll to position [75, 0]
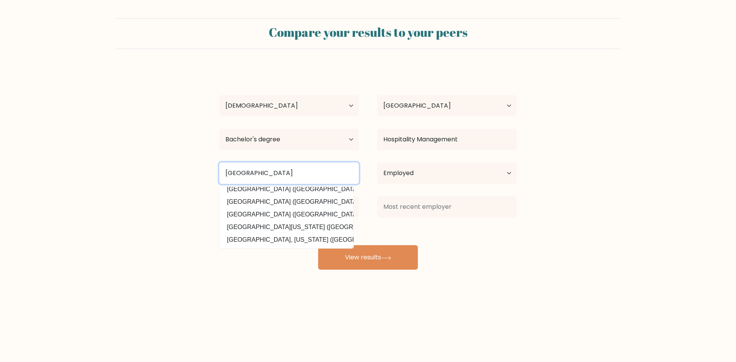
type input "[GEOGRAPHIC_DATA]"
click at [533, 260] on form "Compare your results to your peers Yrvi Dorado Age Under [DEMOGRAPHIC_DATA] [DE…" at bounding box center [368, 144] width 736 height 252
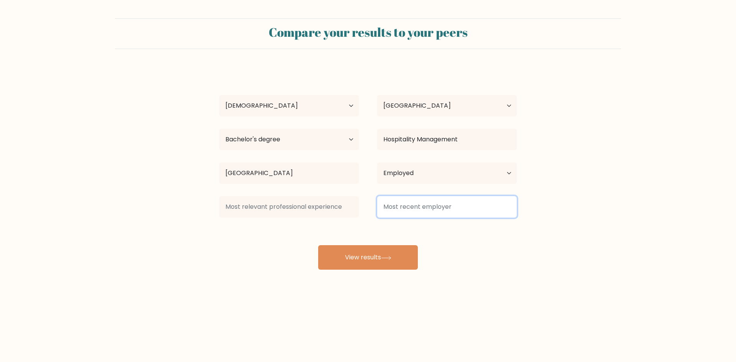
click at [478, 208] on input at bounding box center [447, 206] width 140 height 21
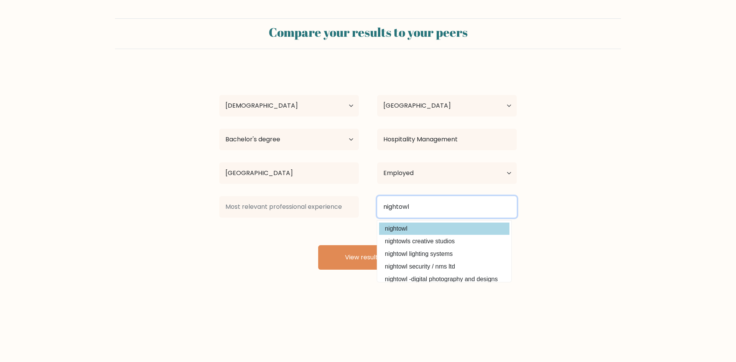
type input "nightowl"
click at [436, 226] on div "Yrvi Dorado Age Under [DEMOGRAPHIC_DATA] [DEMOGRAPHIC_DATA] [DEMOGRAPHIC_DATA] …" at bounding box center [368, 168] width 307 height 202
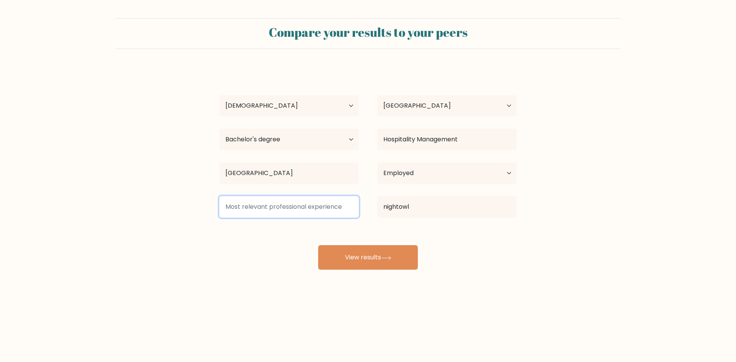
click at [312, 208] on input at bounding box center [289, 206] width 140 height 21
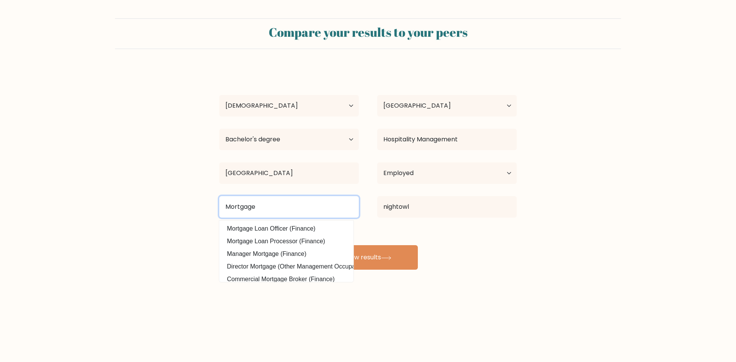
type input "Mortgage"
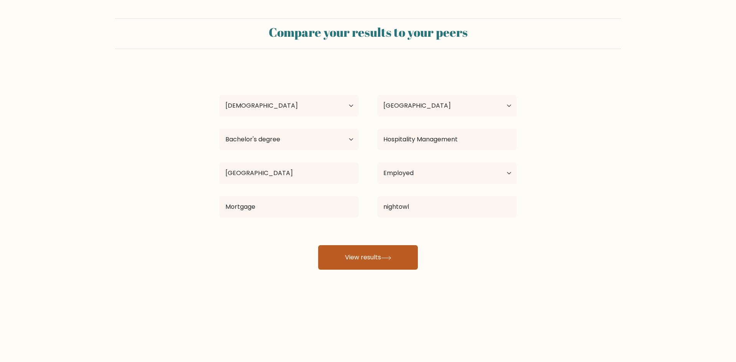
click at [365, 261] on button "View results" at bounding box center [368, 257] width 100 height 25
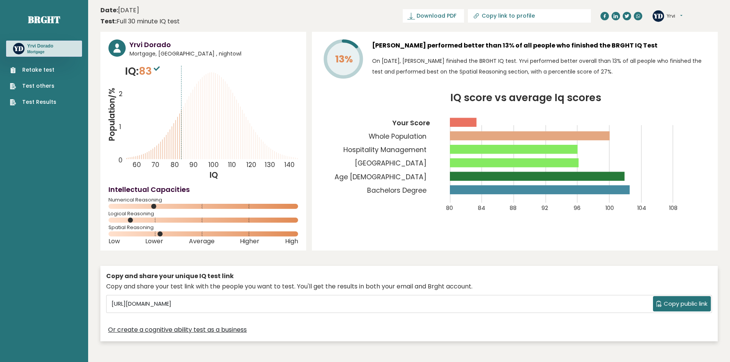
click at [674, 301] on span "Copy public link" at bounding box center [686, 304] width 44 height 9
click at [457, 13] on span "Download PDF" at bounding box center [437, 16] width 40 height 8
